Goal: Task Accomplishment & Management: Complete application form

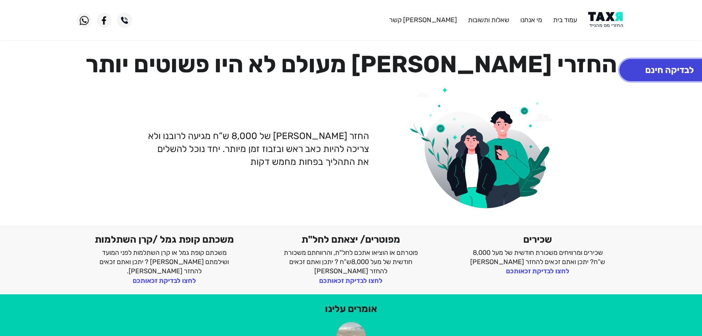
click at [669, 67] on button "לבדיקה חינם" at bounding box center [670, 70] width 100 height 22
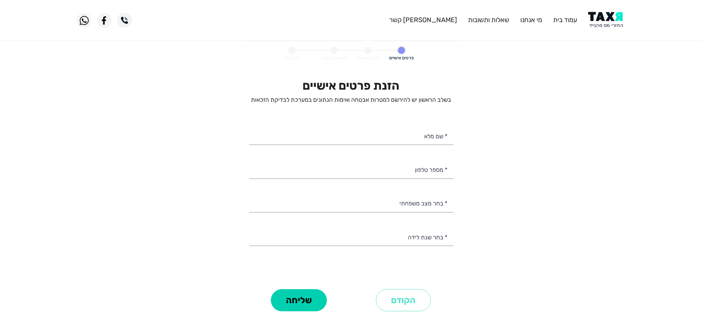
select select
